Goal: Contribute content: Add original content to the website for others to see

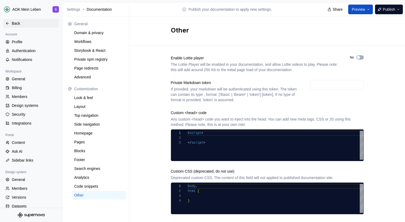
click at [22, 24] on div "Back" at bounding box center [34, 23] width 45 height 5
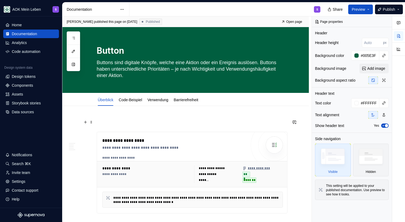
click at [130, 121] on p at bounding box center [192, 122] width 191 height 6
click at [151, 10] on div "S" at bounding box center [226, 9] width 195 height 14
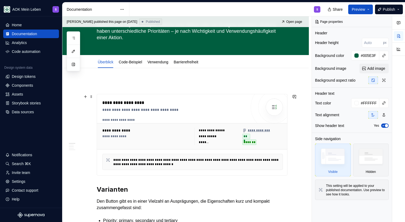
scroll to position [42, 0]
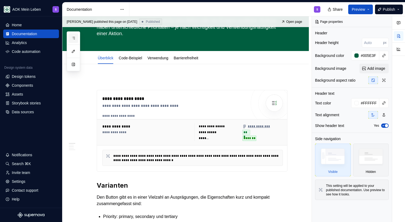
click at [75, 36] on icon "button" at bounding box center [73, 38] width 4 height 4
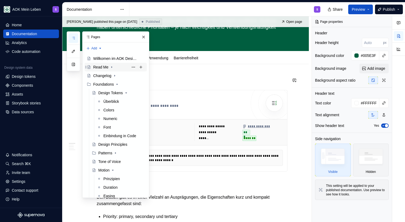
click at [109, 66] on div "Read Me" at bounding box center [118, 67] width 51 height 8
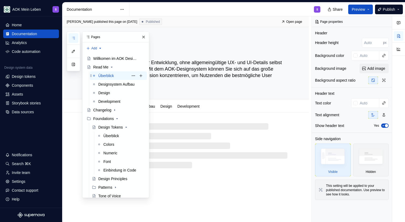
click at [107, 76] on div "Überblick" at bounding box center [106, 75] width 16 height 5
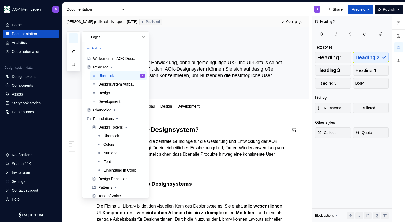
click at [193, 130] on h2 "Was ist das AOK-Designsystem?" at bounding box center [192, 129] width 191 height 9
click at [212, 132] on h2 "Was ist das AOK-Designsystem?" at bounding box center [192, 129] width 191 height 9
click at [143, 38] on button "button" at bounding box center [144, 37] width 8 height 8
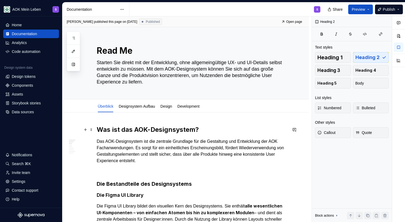
click at [205, 132] on h2 "Was ist das AOK-Designsystem?" at bounding box center [192, 129] width 191 height 9
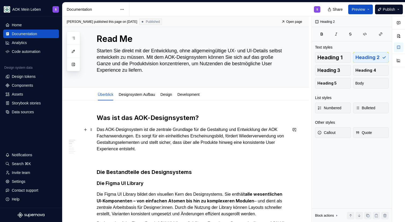
scroll to position [12, 0]
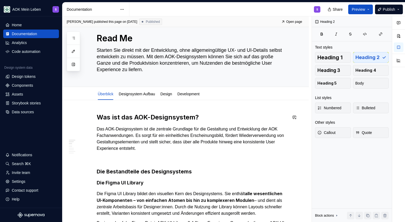
type textarea "*"
click at [161, 149] on p "Das AOK-Designsystem ist die zentrale Grundlage für die Gestaltung und Entwickl…" at bounding box center [192, 139] width 191 height 26
click at [169, 159] on p at bounding box center [192, 158] width 191 height 6
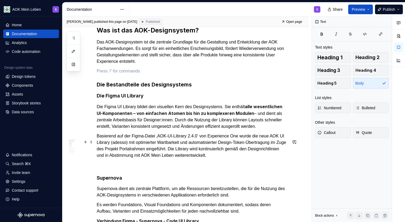
scroll to position [106, 0]
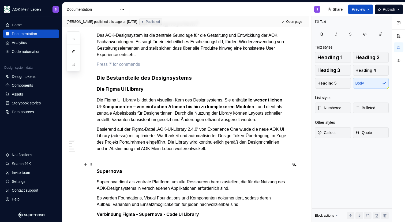
click at [122, 161] on p at bounding box center [192, 158] width 191 height 6
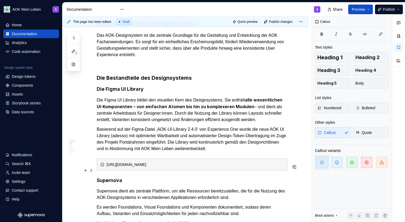
click at [127, 167] on div "[URL][DOMAIN_NAME]" at bounding box center [195, 164] width 177 height 5
click at [109, 167] on div "Link zu [GEOGRAPHIC_DATA]" at bounding box center [195, 164] width 177 height 5
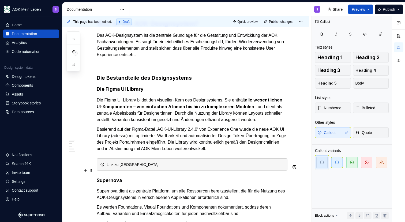
click at [156, 167] on div "Link zu [GEOGRAPHIC_DATA]" at bounding box center [195, 164] width 177 height 5
click at [177, 167] on div "Link zu Figma UI Library, das Passwort Vault" at bounding box center [195, 164] width 177 height 5
click at [182, 167] on div "Link zu Figma UI Library, das Passwort Vault" at bounding box center [195, 164] width 177 height 5
click at [153, 167] on div "Link zu Figma UI Library, das Passwort Vault" at bounding box center [195, 164] width 177 height 5
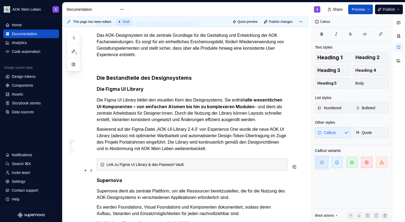
click at [200, 167] on div "Link zu Figma UI Library & das Passwort Vault" at bounding box center [195, 164] width 177 height 5
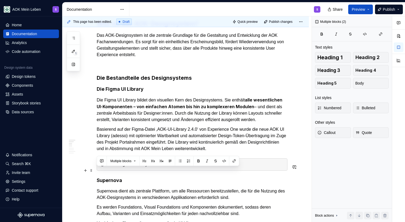
click at [200, 167] on div "Link zu Figma UI Library & das Passwort Vault" at bounding box center [195, 164] width 177 height 5
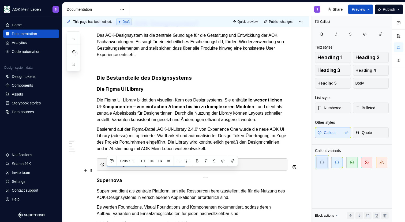
click at [200, 167] on div "Link zu Figma UI Library & das Passwort Vault" at bounding box center [195, 164] width 177 height 5
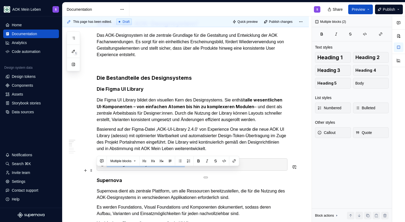
click at [200, 167] on div "Link zu Figma UI Library & das Passwort Vault" at bounding box center [195, 164] width 177 height 5
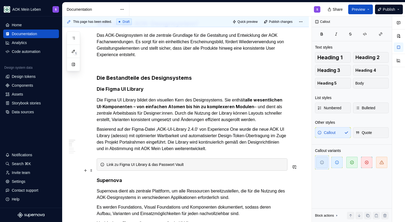
click at [200, 167] on div "Link zu Figma UI Library & das Passwort Vault" at bounding box center [195, 164] width 177 height 5
click at [124, 167] on div "Link zu Figma UI Library & das Passwort Vault" at bounding box center [195, 164] width 177 height 5
click at [155, 167] on div "Link zu Figma UI Library & das Passwort Vault" at bounding box center [195, 164] width 177 height 5
click at [181, 167] on div "Link zu Figma UI Library & das Passwort Vault" at bounding box center [195, 164] width 177 height 5
click at [151, 167] on div "Link zu Figma UI Library & das Passwort Vault" at bounding box center [195, 164] width 177 height 5
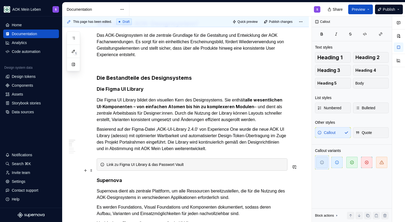
click at [150, 167] on div "Link zu Figma UI Library & das Passwort Vault" at bounding box center [195, 164] width 177 height 5
click at [132, 167] on div "Link zu Figma UI Library & das Passwort Vault" at bounding box center [195, 164] width 177 height 5
click at [163, 165] on div "Link zu Figma AOK UI Library & das Passwort Vault" at bounding box center [192, 164] width 191 height 12
click at [161, 170] on div "Link zu Figma AOK UI Library & das Passwort Vault" at bounding box center [192, 164] width 191 height 12
click at [165, 167] on div "Link zu Figma AOK UI Library & das Passwort Vault" at bounding box center [195, 164] width 177 height 5
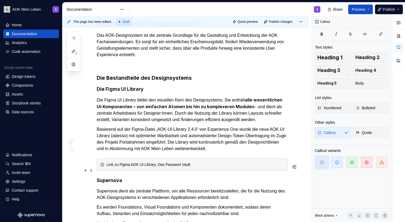
click at [205, 167] on div "Link zu Figma AOK UI Library. Das Passwort Vault" at bounding box center [195, 164] width 177 height 5
click at [110, 167] on div "Link zu Figma AOK UI Library. Das Passwort dazu befindet sich im Vault." at bounding box center [195, 164] width 177 height 5
type textarea "*"
click at [234, 161] on button "button" at bounding box center [233, 161] width 8 height 8
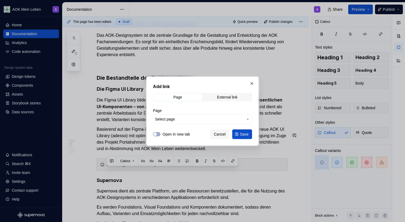
click at [215, 101] on div "Page External link" at bounding box center [202, 97] width 99 height 9
click at [212, 95] on span "External link" at bounding box center [227, 97] width 49 height 8
click at [169, 120] on input "URL" at bounding box center [202, 119] width 99 height 10
paste input "[URL][DOMAIN_NAME]"
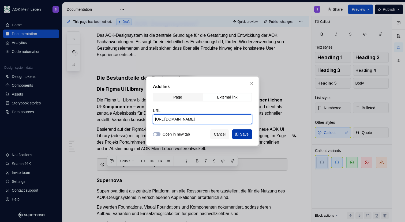
type input "[URL][DOMAIN_NAME]"
click at [239, 134] on button "Save" at bounding box center [242, 134] width 20 height 10
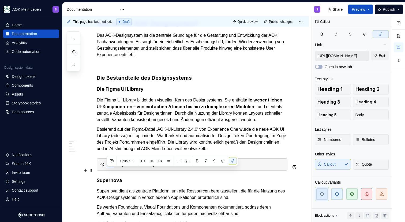
click at [166, 170] on div "Link zu Figma AOK UI Library. Das Passwort dazu befindet sich im Vault." at bounding box center [192, 164] width 191 height 12
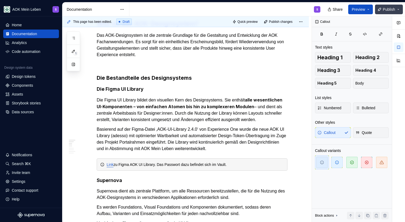
click at [386, 9] on span "Publish" at bounding box center [389, 9] width 12 height 5
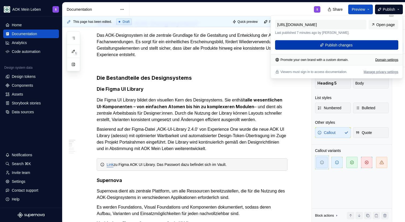
click at [347, 44] on span "Publish changes" at bounding box center [339, 44] width 28 height 5
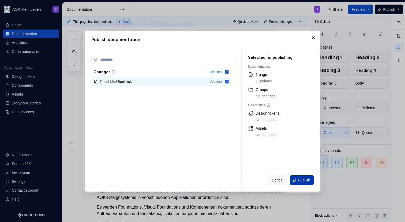
click at [300, 181] on span "Publish" at bounding box center [304, 179] width 12 height 5
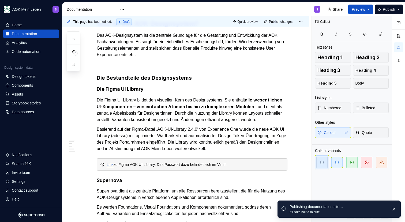
click at [252, 5] on div "S" at bounding box center [226, 9] width 195 height 14
click at [166, 8] on div "S" at bounding box center [226, 9] width 195 height 14
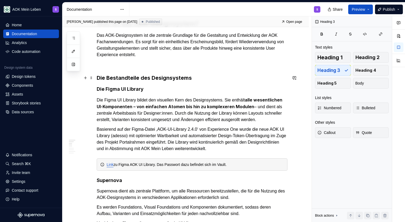
click at [195, 76] on h3 "Die Bestandteile des Designsystems" at bounding box center [192, 78] width 191 height 8
click at [144, 89] on h4 "Die Figma UI Library" at bounding box center [192, 89] width 191 height 6
click at [173, 6] on div "S" at bounding box center [226, 9] width 195 height 14
click at [187, 167] on div "Link zu Figma AOK UI Library. Das Passwort dazu befindet sich im Vault." at bounding box center [195, 164] width 177 height 5
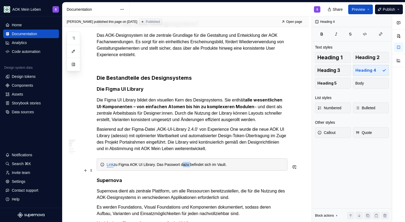
click at [187, 167] on div "Link zu Figma AOK UI Library. Das Passwort dazu befindet sich im Vault." at bounding box center [195, 164] width 177 height 5
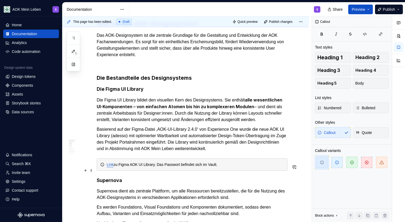
click at [237, 167] on div "Link zu Figma AOK UI Library. Das Passwort befindet sich im Vault." at bounding box center [195, 164] width 177 height 5
click at [385, 7] on span "Publish" at bounding box center [389, 9] width 12 height 5
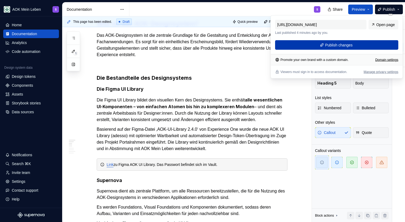
click at [362, 44] on button "Publish changes" at bounding box center [336, 45] width 123 height 10
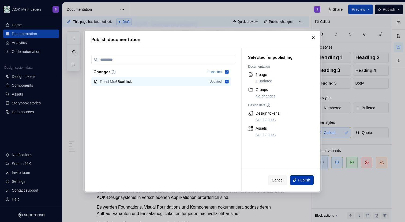
click at [296, 180] on button "Publish" at bounding box center [302, 180] width 24 height 10
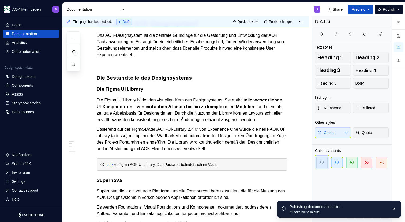
click at [243, 7] on div "S" at bounding box center [226, 9] width 195 height 14
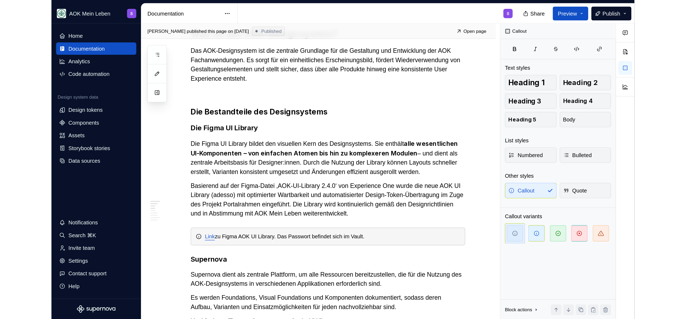
scroll to position [106, 0]
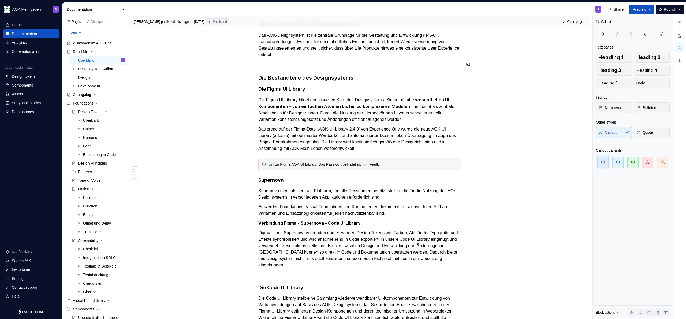
type textarea "*"
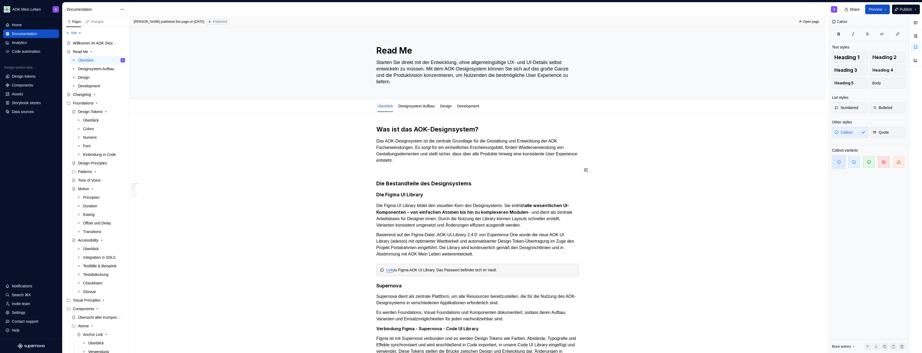
scroll to position [106, 0]
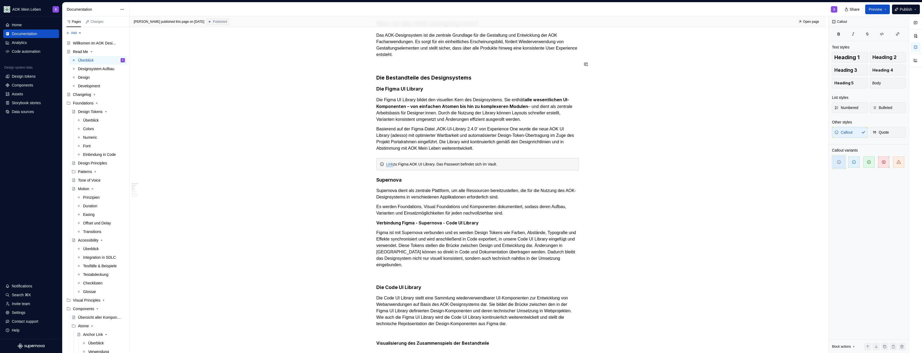
type textarea "*"
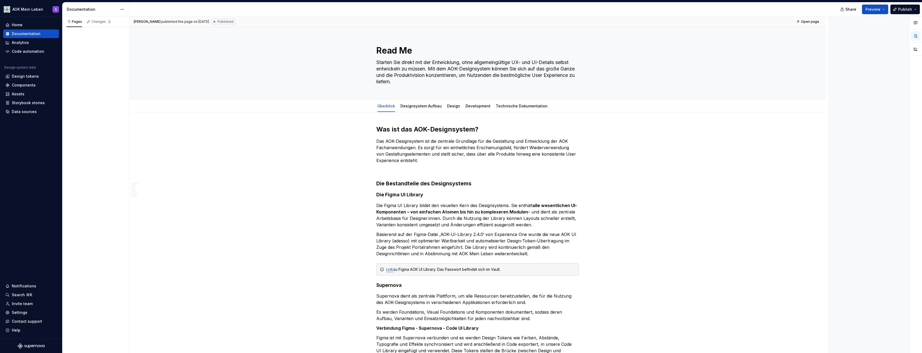
type textarea "*"
